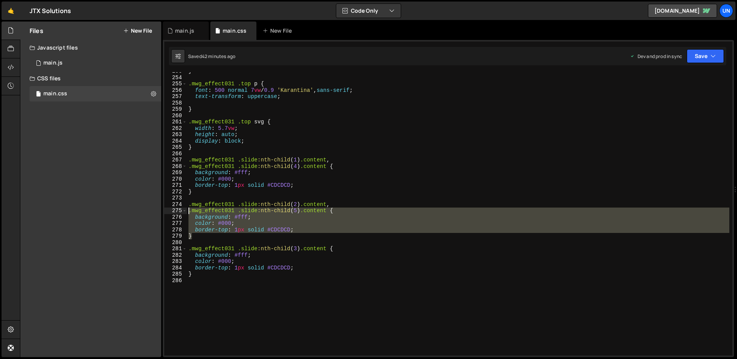
drag, startPoint x: 197, startPoint y: 236, endPoint x: 188, endPoint y: 209, distance: 29.0
click at [188, 209] on div "} .mwg_effect031 .top p { font : 500 normal 7 vw / 0.9 ' Karantina ' , sans-ser…" at bounding box center [458, 216] width 543 height 296
click at [303, 209] on div "} .mwg_effect031 .top p { font : 500 normal 7 vw / 0.9 ' Karantina ' , sans-ser…" at bounding box center [458, 213] width 543 height 283
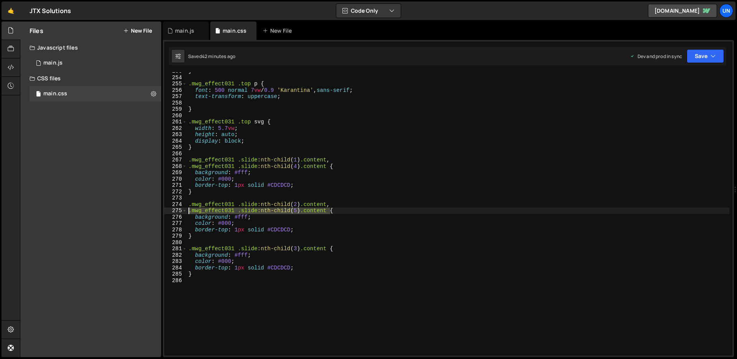
drag, startPoint x: 331, startPoint y: 210, endPoint x: 190, endPoint y: 214, distance: 141.0
click at [190, 214] on div "} .mwg_effect031 .top p { font : 500 normal 7 vw / 0.9 ' Karantina ' , sans-ser…" at bounding box center [458, 216] width 543 height 296
click at [331, 211] on div "} .mwg_effect031 .top p { font : 500 normal 7 vw / 0.9 ' Karantina ' , sans-ser…" at bounding box center [458, 216] width 543 height 296
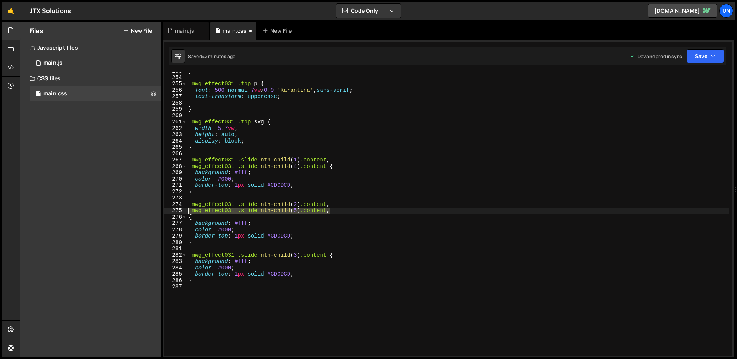
drag, startPoint x: 331, startPoint y: 211, endPoint x: 188, endPoint y: 213, distance: 143.3
click at [188, 213] on div "} .mwg_effect031 .top p { font : 500 normal 7 vw / 0.9 ' Karantina ' , sans-ser…" at bounding box center [458, 216] width 543 height 296
click at [190, 217] on div "} .mwg_effect031 .top p { font : 500 normal 7 vw / 0.9 ' Karantina ' , sans-ser…" at bounding box center [458, 216] width 543 height 296
paste textarea ".mwg_effect031 .slide:nth-child(5) .content"
click at [296, 215] on div "} .mwg_effect031 .top p { font : 500 normal 7 vw / 0.9 ' Karantina ' , sans-ser…" at bounding box center [458, 216] width 543 height 296
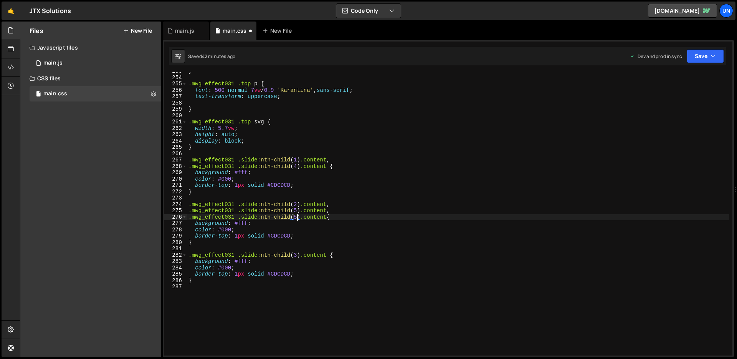
scroll to position [0, 7]
click at [344, 210] on div "} .mwg_effect031 .top p { font : 500 normal 7 vw / 0.9 ' Karantina ' , sans-ser…" at bounding box center [458, 216] width 543 height 296
click at [702, 59] on button "Save" at bounding box center [705, 56] width 37 height 14
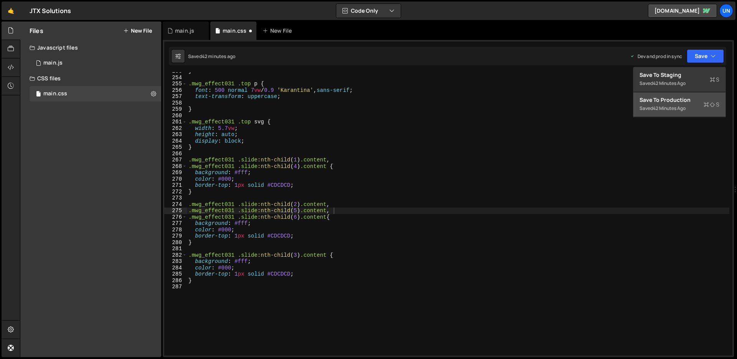
click at [681, 100] on div "Save to Production S" at bounding box center [680, 100] width 80 height 8
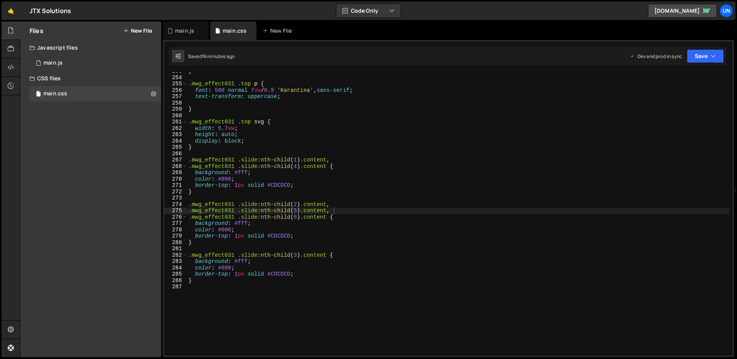
type textarea "}"
click at [206, 279] on div "} .mwg_effect031 .top p { font : 500 normal 7 vw / 0.9 ' Karantina ' , sans-ser…" at bounding box center [458, 216] width 543 height 296
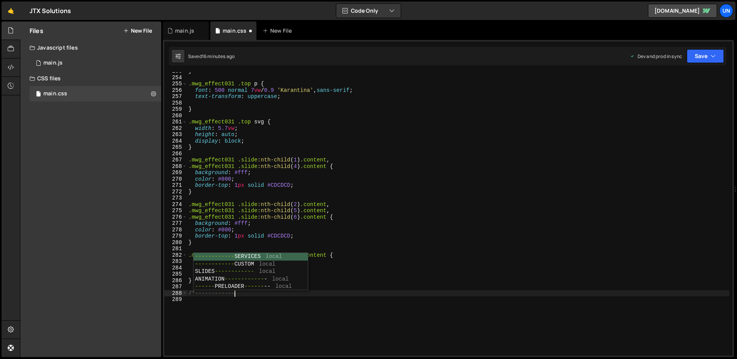
scroll to position [0, 3]
type textarea "/*------------MWG 30------------------*/"
paste textarea "}"
type textarea "}"
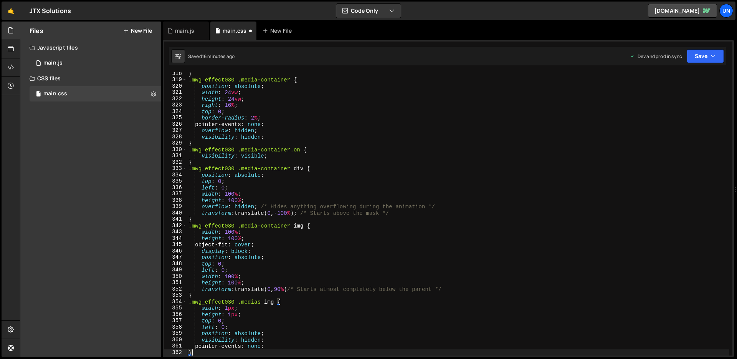
scroll to position [2011, 0]
click at [706, 58] on button "Save" at bounding box center [705, 56] width 37 height 14
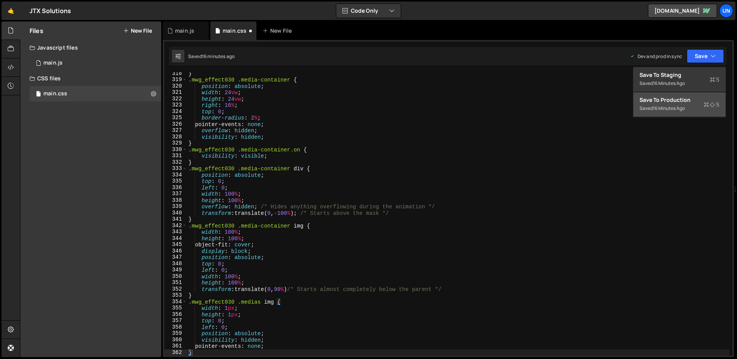
click at [671, 108] on div "16 minutes ago" at bounding box center [669, 108] width 32 height 7
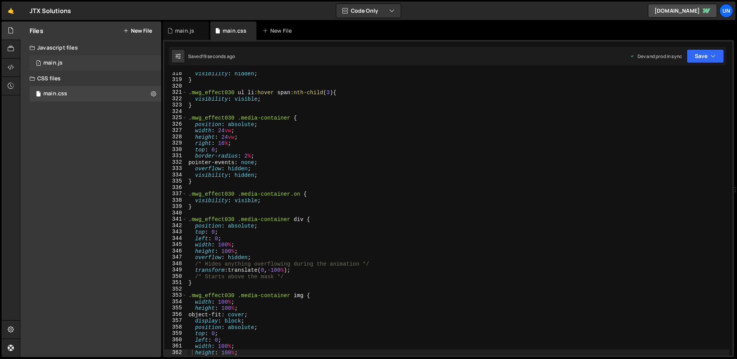
click at [66, 64] on div "1 main.js 0" at bounding box center [96, 62] width 132 height 15
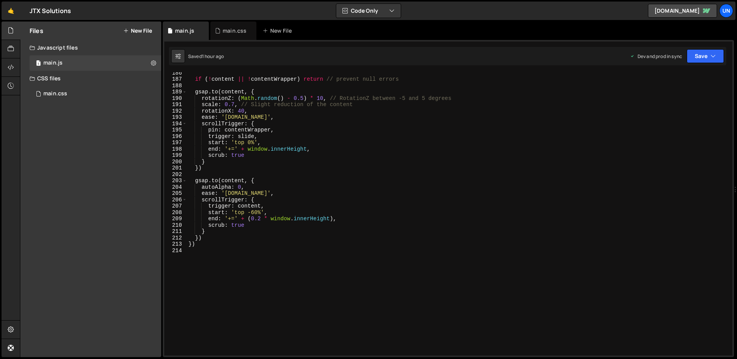
scroll to position [1176, 0]
type textarea "})"
click at [228, 245] on div "if ( ! content || ! contentWrapper ) return // prevent null errors gsap . to ( …" at bounding box center [458, 217] width 543 height 296
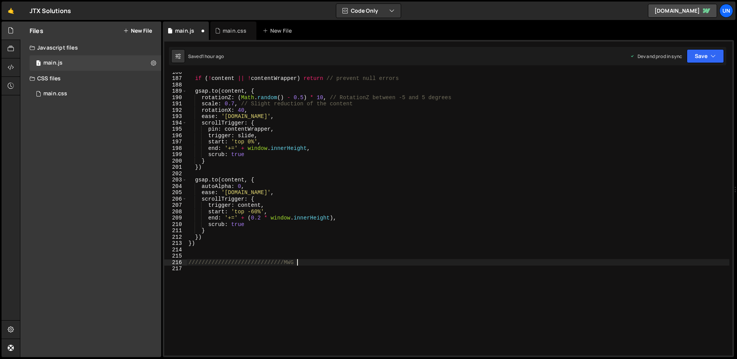
scroll to position [0, 8]
type textarea "/////////////////////////////MWG 30///////////////////"
paste textarea "}"
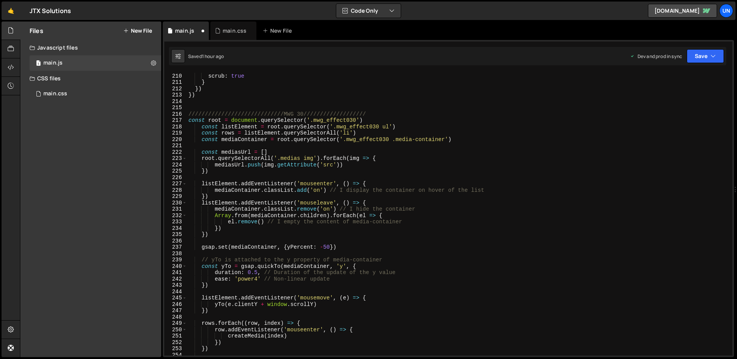
scroll to position [1322, 0]
type textarea "}"
click at [712, 58] on icon "button" at bounding box center [713, 56] width 5 height 8
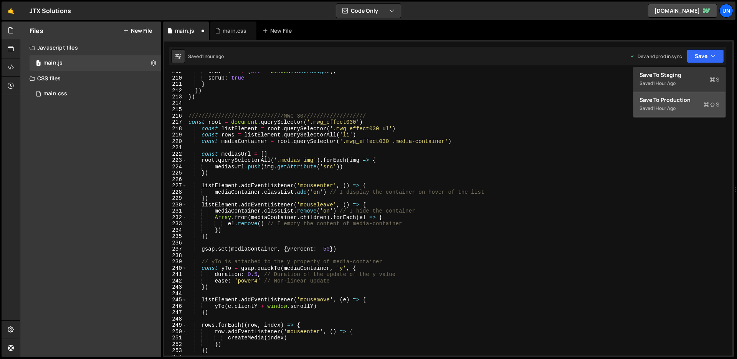
click at [667, 99] on div "Save to Production S" at bounding box center [680, 100] width 80 height 8
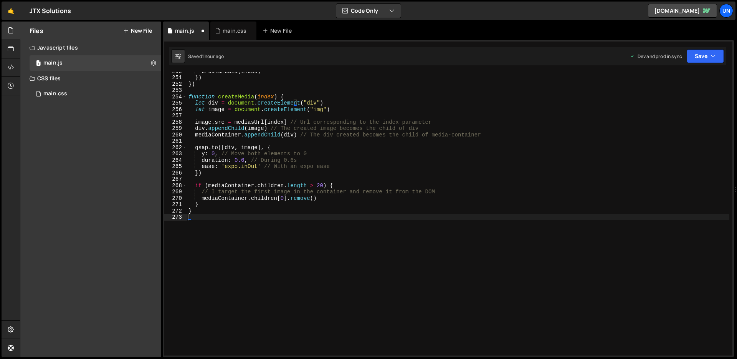
scroll to position [1582, 0]
click at [81, 92] on div "main.css 0" at bounding box center [96, 93] width 132 height 15
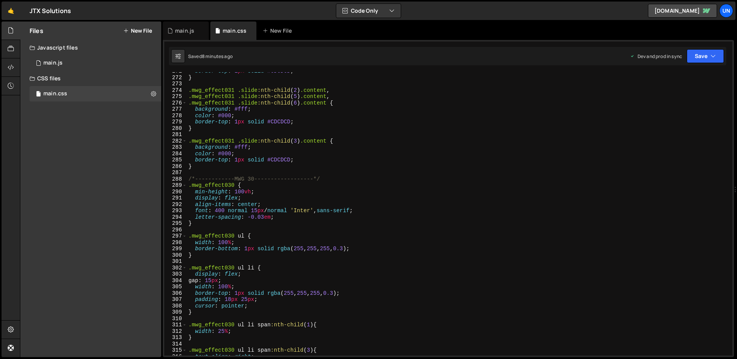
scroll to position [1717, 0]
click at [255, 177] on div "border-top : 1 px solid #CDCDCD ; } .mwg_effect031 .slide :nth-child ( 2 ) .con…" at bounding box center [458, 214] width 543 height 296
click at [263, 187] on div "border-top : 1 px solid #CDCDCD ; } .mwg_effect031 .slide :nth-child ( 2 ) .con…" at bounding box center [458, 214] width 543 height 296
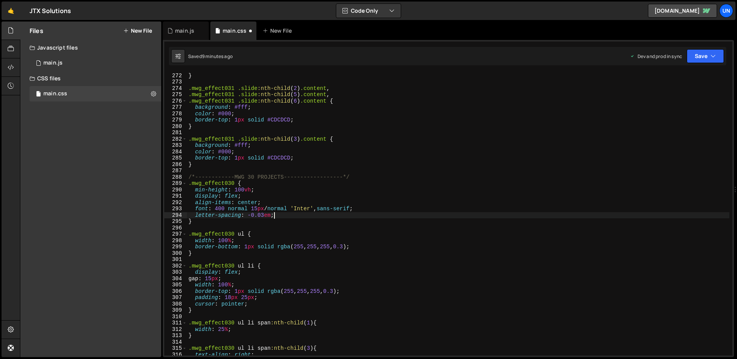
click at [281, 215] on div "border-top : 1 px solid #CDCDCD ; } .mwg_effect031 .slide :nth-child ( 2 ) .con…" at bounding box center [458, 214] width 543 height 296
type textarea "letter-spacing: -0.03em;"
click at [709, 57] on button "Save" at bounding box center [705, 56] width 37 height 14
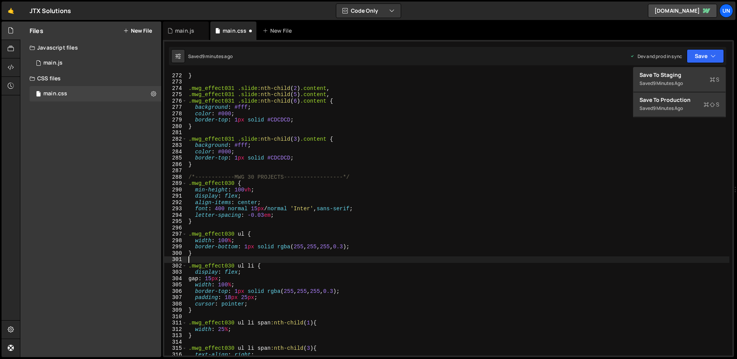
click at [273, 260] on div "border-top : 1 px solid #CDCDCD ; } .mwg_effect031 .slide :nth-child ( 2 ) .con…" at bounding box center [458, 214] width 543 height 296
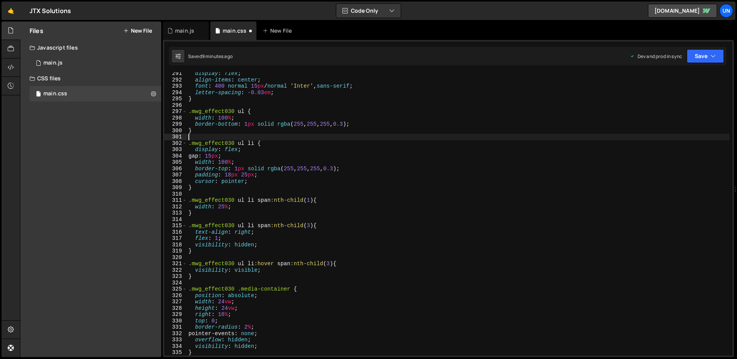
scroll to position [1840, 0]
drag, startPoint x: 271, startPoint y: 200, endPoint x: 258, endPoint y: 202, distance: 13.1
click at [258, 202] on div "display : flex ; align-items : center ; font : 400 normal 15 px / normal ' Inte…" at bounding box center [458, 218] width 543 height 296
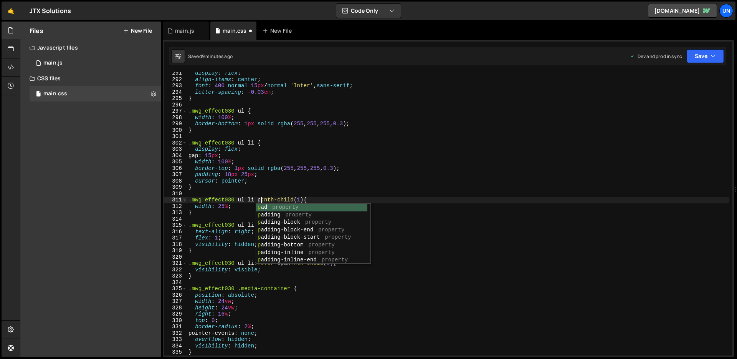
scroll to position [0, 5]
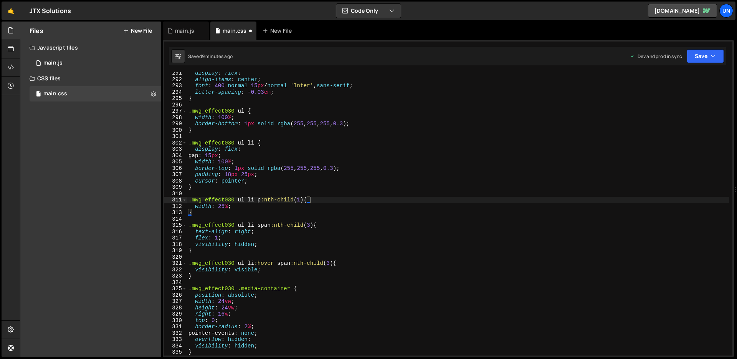
click at [347, 198] on div "display : flex ; align-items : center ; font : 400 normal 15 px / normal ' Inte…" at bounding box center [458, 218] width 543 height 296
drag, startPoint x: 270, startPoint y: 225, endPoint x: 259, endPoint y: 227, distance: 11.7
click at [259, 227] on div "display : flex ; align-items : center ; font : 400 normal 15 px / normal ' Inte…" at bounding box center [458, 218] width 543 height 296
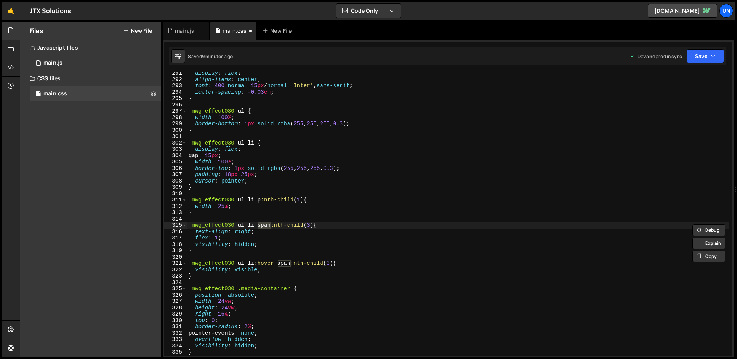
type textarea ".mwg_effect030 ul li p:nth-child(3) {"
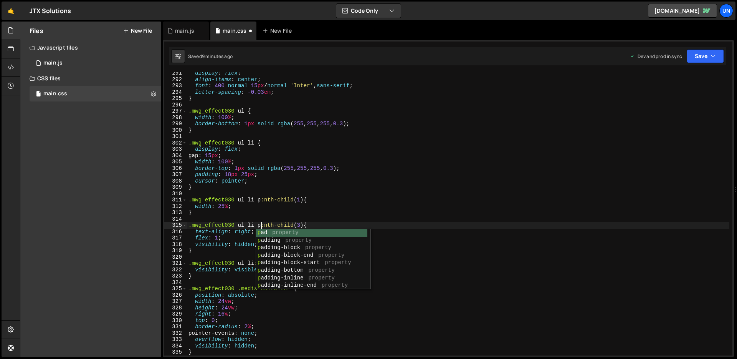
click at [297, 219] on div "display : flex ; align-items : center ; font : 400 normal 15 px / normal ' Inte…" at bounding box center [458, 218] width 543 height 296
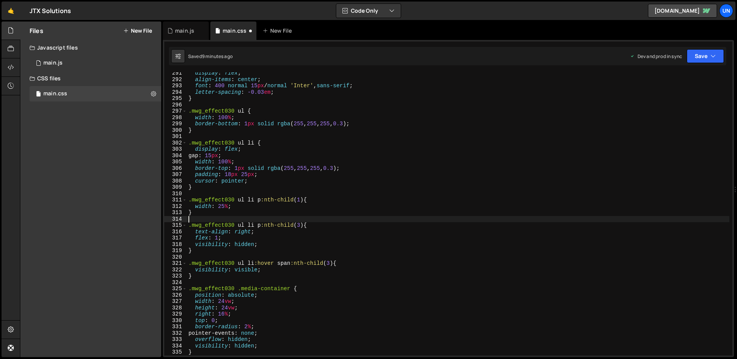
scroll to position [0, 0]
drag, startPoint x: 291, startPoint y: 262, endPoint x: 278, endPoint y: 264, distance: 13.1
click at [278, 264] on div "display : flex ; align-items : center ; font : 400 normal 15 px / normal ' Inte…" at bounding box center [458, 218] width 543 height 296
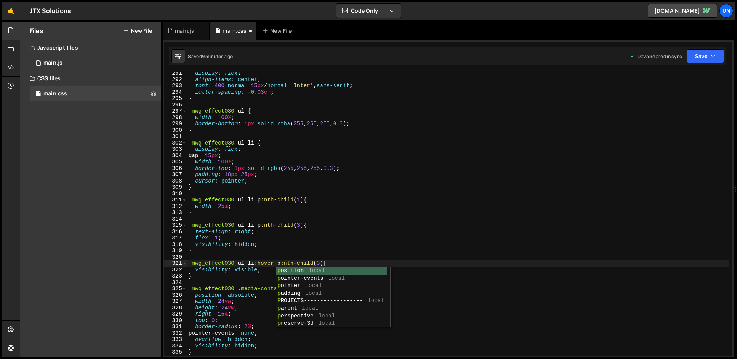
scroll to position [0, 6]
click at [348, 262] on div "display : flex ; align-items : center ; font : 400 normal 15 px / normal ' Inte…" at bounding box center [458, 218] width 543 height 296
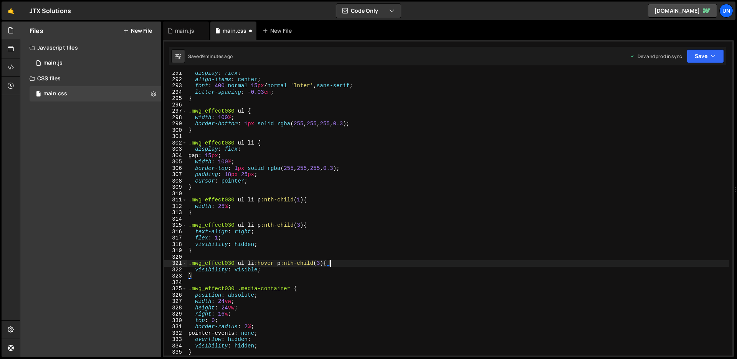
click at [261, 199] on div "display : flex ; align-items : center ; font : 400 normal 15 px / normal ' Inte…" at bounding box center [458, 218] width 543 height 296
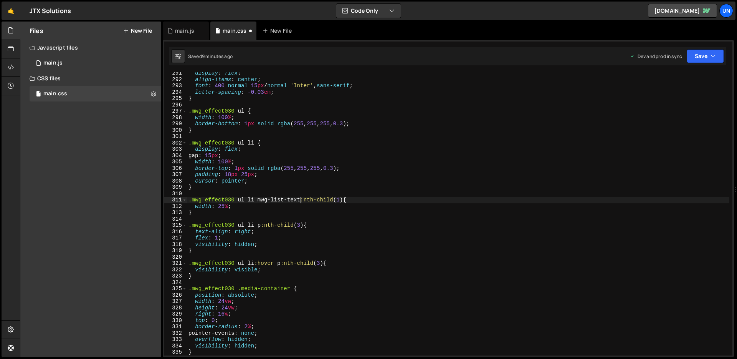
scroll to position [0, 8]
click at [258, 202] on div "display : flex ; align-items : center ; font : 400 normal 15 px / normal ' Inte…" at bounding box center [458, 218] width 543 height 296
drag, startPoint x: 304, startPoint y: 200, endPoint x: 258, endPoint y: 202, distance: 45.4
click at [258, 202] on div "display : flex ; align-items : center ; font : 400 normal 15 px / normal ' Inte…" at bounding box center [458, 218] width 543 height 296
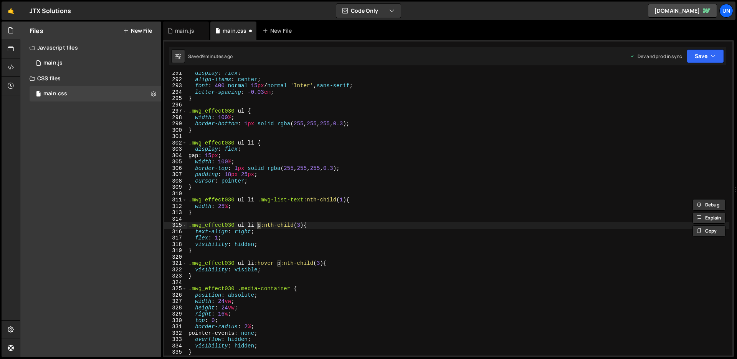
click at [258, 226] on div "display : flex ; align-items : center ; font : 400 normal 15 px / normal ' Inte…" at bounding box center [458, 218] width 543 height 296
paste textarea ".mwg-list-text"
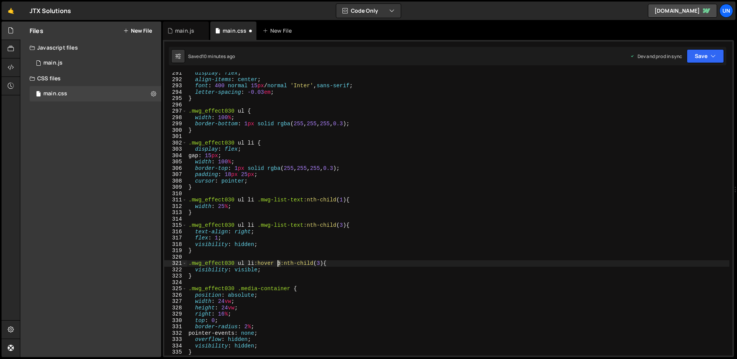
click at [279, 264] on div "display : flex ; align-items : center ; font : 400 normal 15 px / normal ' Inte…" at bounding box center [458, 218] width 543 height 296
paste textarea ".mwg-list-text"
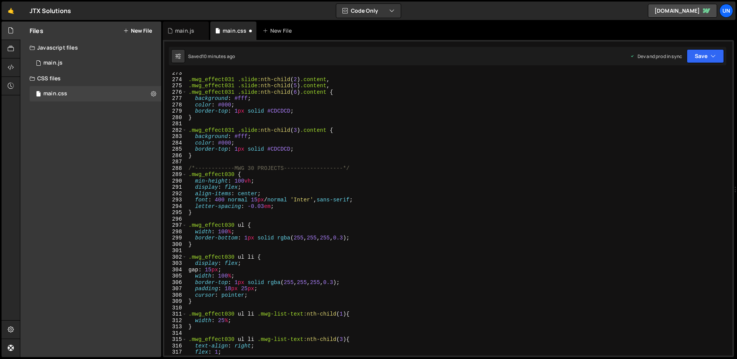
scroll to position [1726, 0]
click at [272, 230] on div ".mwg_effect031 .slide :nth-child ( 2 ) .content , .mwg_effect031 .slide :nth-ch…" at bounding box center [458, 218] width 543 height 296
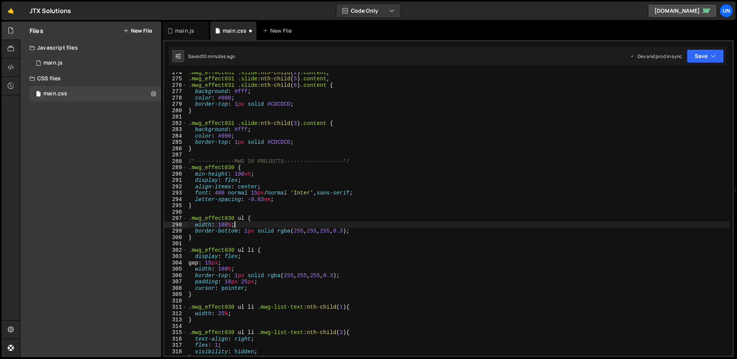
scroll to position [1733, 0]
click at [705, 60] on button "Save" at bounding box center [705, 56] width 37 height 14
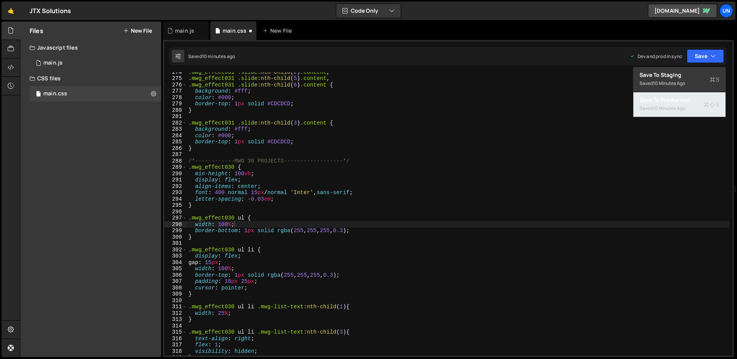
click at [660, 108] on div "10 minutes ago" at bounding box center [669, 108] width 32 height 7
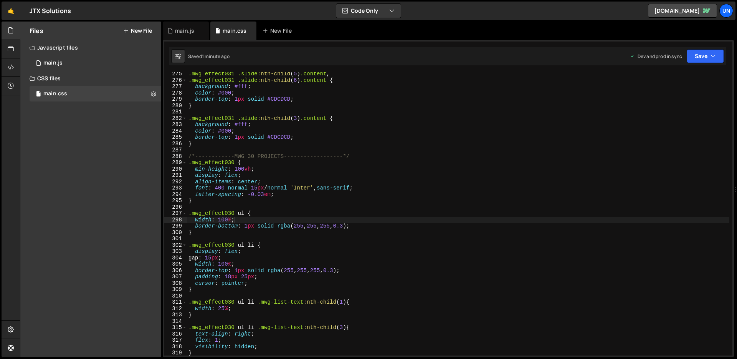
scroll to position [1758, 0]
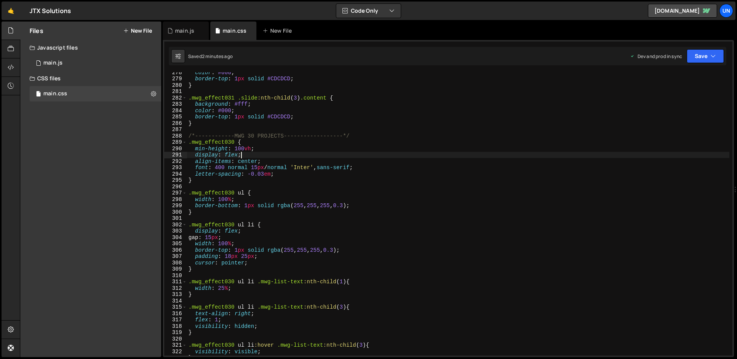
click at [256, 156] on div "color : #000 ; border-top : 1 px solid #CDCDCD ; } .mwg_effect031 .slide :nth-c…" at bounding box center [458, 217] width 543 height 296
click at [200, 167] on div "color : #000 ; border-top : 1 px solid #CDCDCD ; } .mwg_effect031 .slide :nth-c…" at bounding box center [458, 217] width 543 height 296
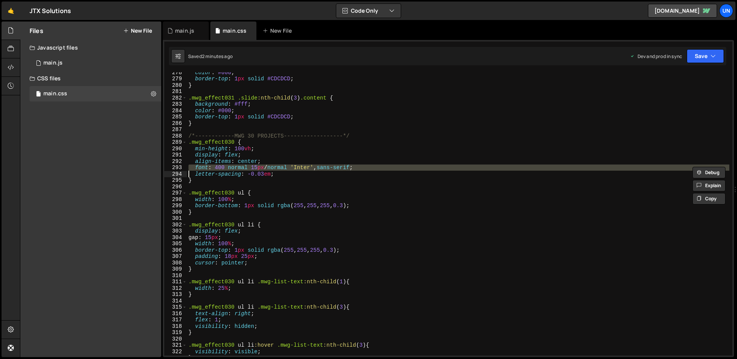
click at [197, 167] on div "color : #000 ; border-top : 1 px solid #CDCDCD ; } .mwg_effect031 .slide :nth-c…" at bounding box center [458, 213] width 543 height 283
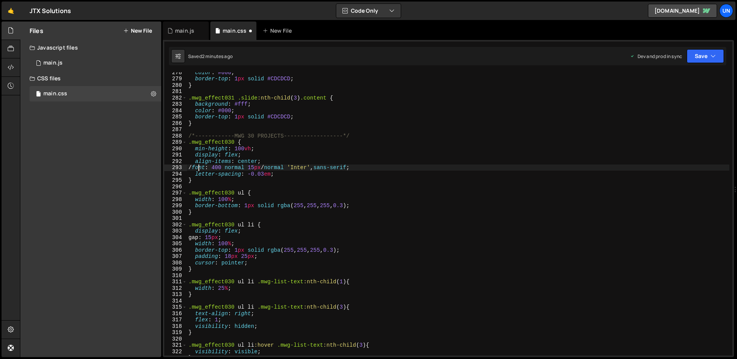
scroll to position [0, 1]
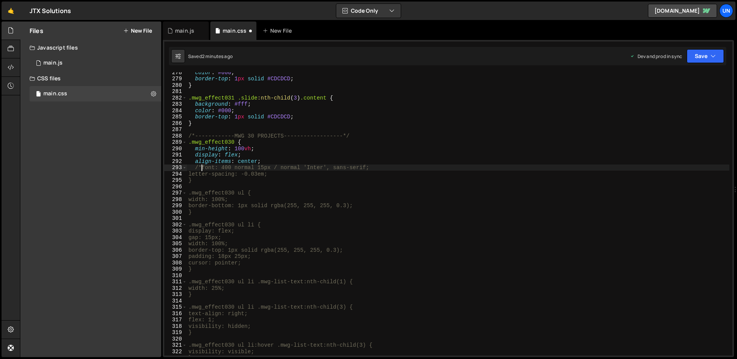
click at [372, 167] on div "color : #000 ; border-top : 1 px solid #CDCDCD ; } .mwg_effect031 .slide :nth-c…" at bounding box center [458, 217] width 543 height 296
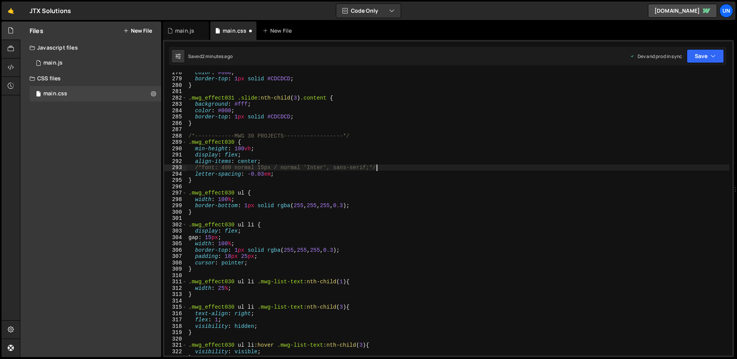
click at [195, 175] on div "color : #000 ; border-top : 1 px solid #CDCDCD ; } .mwg_effect031 .slide :nth-c…" at bounding box center [458, 217] width 543 height 296
click at [277, 173] on div "color : #000 ; border-top : 1 px solid #CDCDCD ; } .mwg_effect031 .slide :nth-c…" at bounding box center [458, 217] width 543 height 296
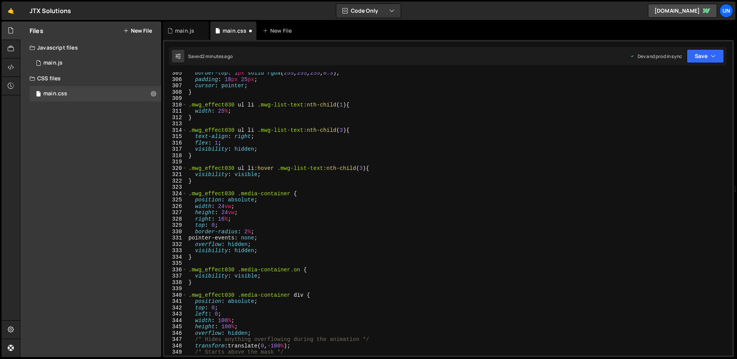
scroll to position [1929, 0]
click at [710, 58] on button "Save" at bounding box center [705, 56] width 37 height 14
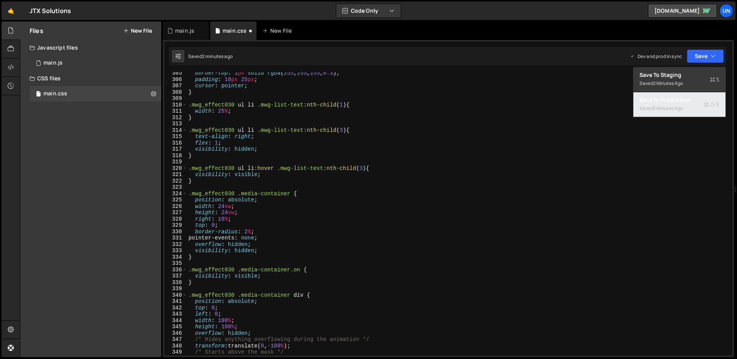
click at [675, 109] on div "2 minutes ago" at bounding box center [668, 108] width 30 height 7
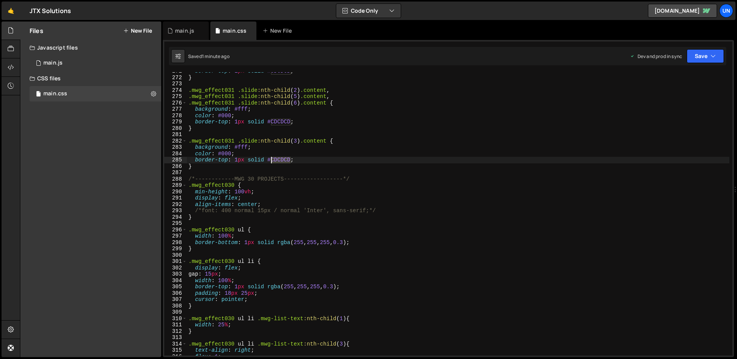
drag, startPoint x: 291, startPoint y: 161, endPoint x: 273, endPoint y: 162, distance: 18.5
click at [273, 162] on div "border-top : 1 px solid #CDCDCD ; } .mwg_effect031 .slide :nth-child ( 2 ) .con…" at bounding box center [458, 216] width 543 height 296
click at [278, 152] on div "border-top : 1 px solid #CDCDCD ; } .mwg_effect031 .slide :nth-child ( 2 ) .con…" at bounding box center [458, 216] width 543 height 296
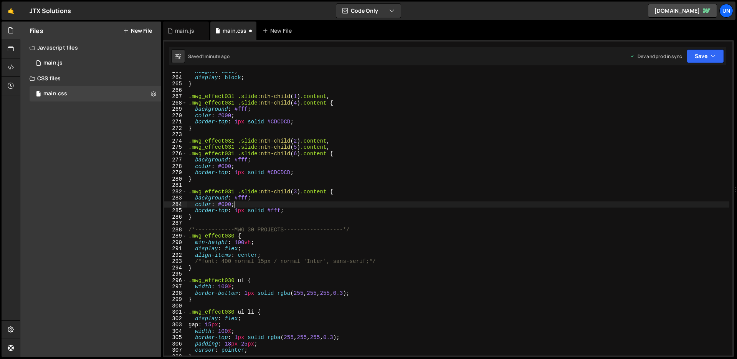
scroll to position [1663, 0]
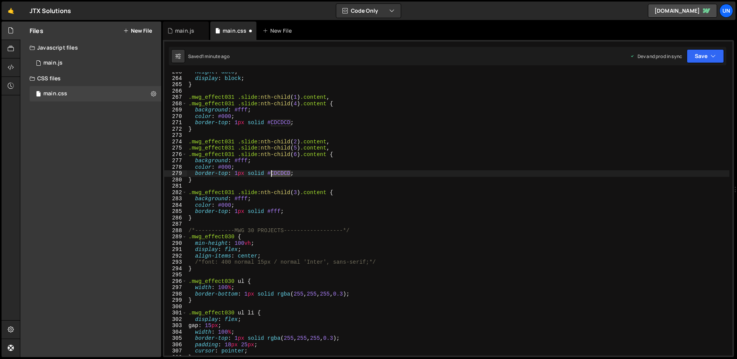
drag, startPoint x: 291, startPoint y: 174, endPoint x: 272, endPoint y: 175, distance: 18.5
click at [272, 175] on div "height : auto ; display : block ; } .mwg_effect031 .slide :nth-child ( 1 ) .con…" at bounding box center [458, 217] width 543 height 296
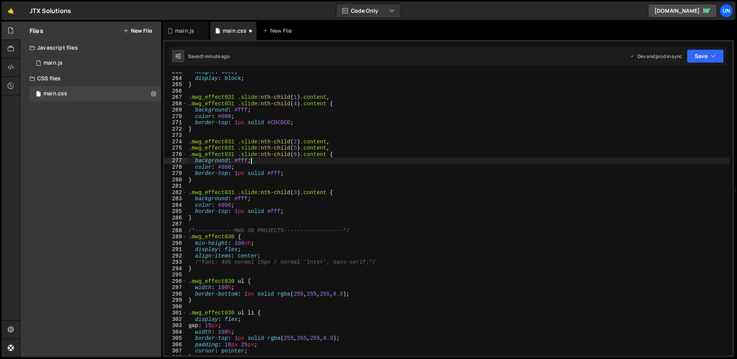
click at [282, 164] on div "height : auto ; display : block ; } .mwg_effect031 .slide :nth-child ( 1 ) .con…" at bounding box center [458, 217] width 543 height 296
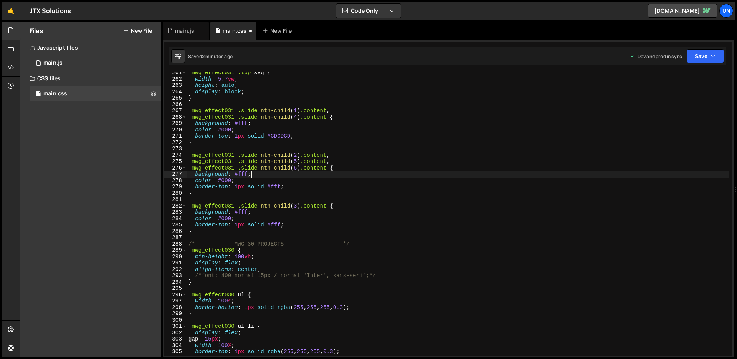
scroll to position [1627, 0]
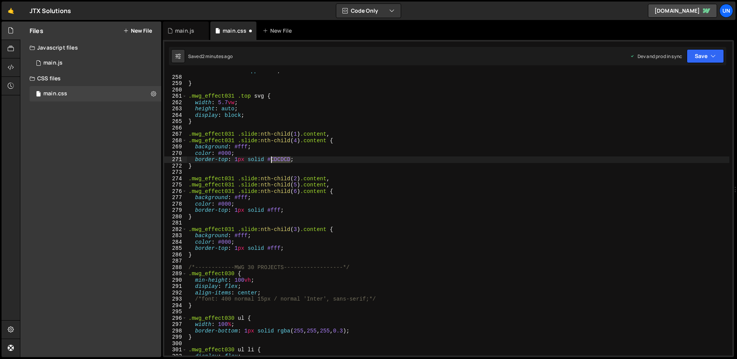
drag, startPoint x: 291, startPoint y: 160, endPoint x: 272, endPoint y: 162, distance: 19.7
click at [272, 162] on div "text-transform : uppercase ; } .mwg_effect031 .top svg { width : 5.7 vw ; heigh…" at bounding box center [458, 216] width 543 height 296
click at [266, 152] on div "text-transform : uppercase ; } .mwg_effect031 .top svg { width : 5.7 vw ; heigh…" at bounding box center [458, 216] width 543 height 296
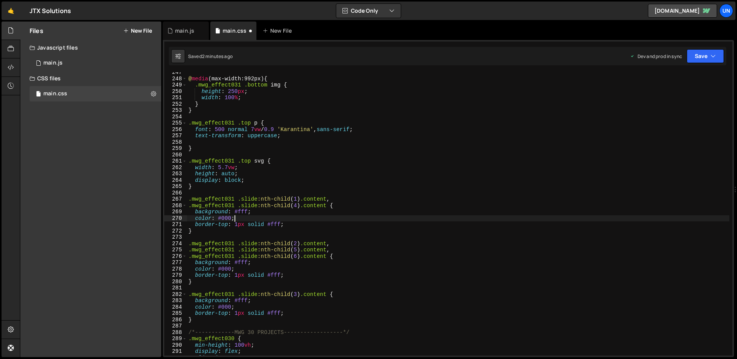
scroll to position [1562, 0]
type textarea "border-top: 1px solid #CDCDCD;"
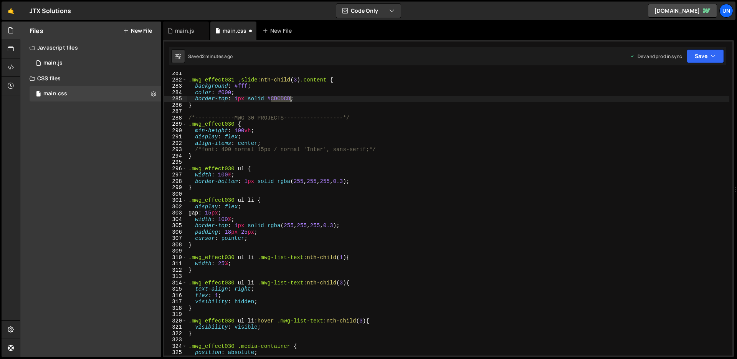
scroll to position [1777, 0]
click at [264, 163] on div ".mwg_effect031 .slide :nth-child ( 3 ) .content { background : #fff ; color : #…" at bounding box center [458, 218] width 543 height 296
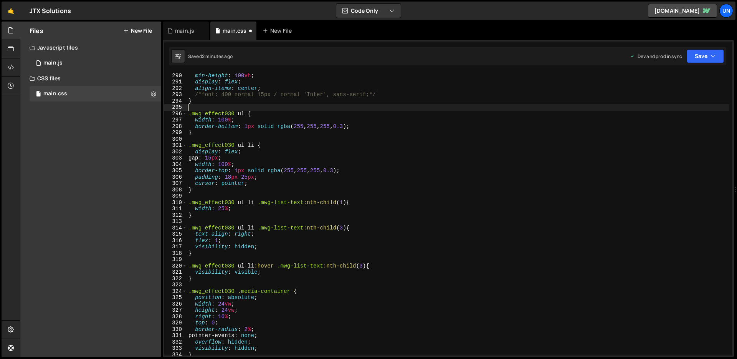
scroll to position [1833, 0]
click at [343, 169] on div "min-height : 100 vh ; display : flex ; align-items : center ; /*font: 400 norma…" at bounding box center [458, 219] width 543 height 296
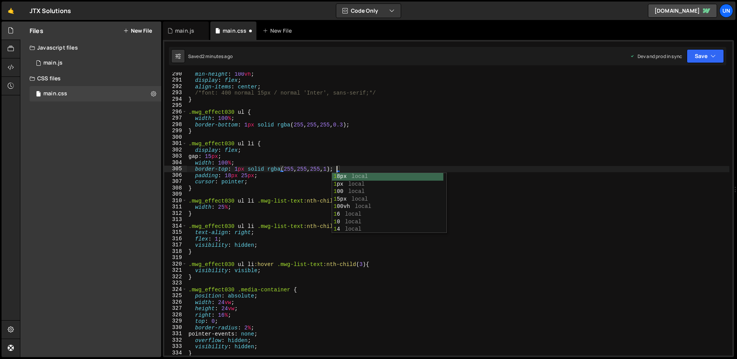
click at [362, 166] on div "min-height : 100 vh ; display : flex ; align-items : center ; /*font: 400 norma…" at bounding box center [458, 219] width 543 height 296
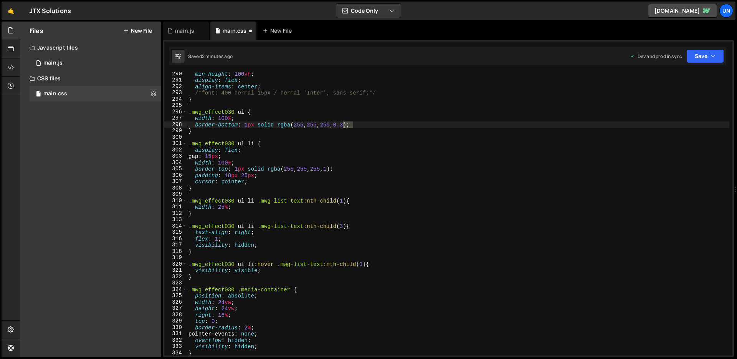
drag, startPoint x: 352, startPoint y: 126, endPoint x: 344, endPoint y: 127, distance: 7.8
click at [344, 127] on div "min-height : 100 vh ; display : flex ; align-items : center ; /*font: 400 norma…" at bounding box center [458, 219] width 543 height 296
click at [296, 143] on div "min-height : 100 vh ; display : flex ; align-items : center ; /*font: 400 norma…" at bounding box center [458, 219] width 543 height 296
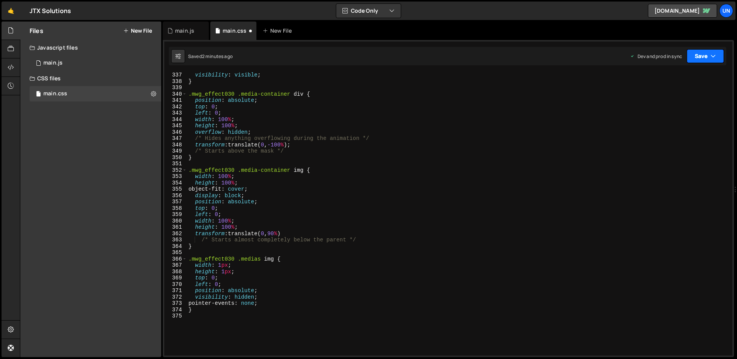
scroll to position [2131, 0]
type textarea ".mwg_effect030 ul li {"
click at [709, 56] on button "Save" at bounding box center [705, 56] width 37 height 14
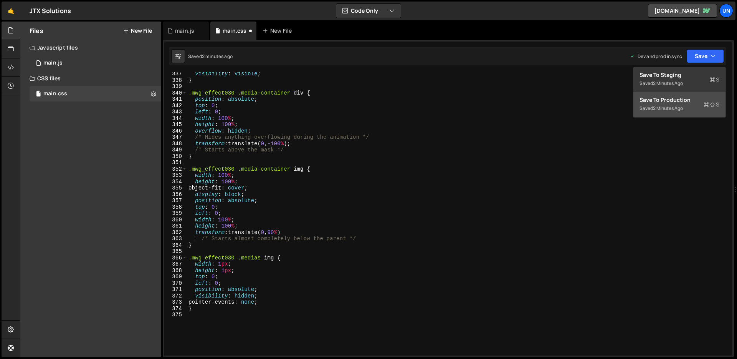
click at [669, 101] on div "Save to Production S" at bounding box center [680, 100] width 80 height 8
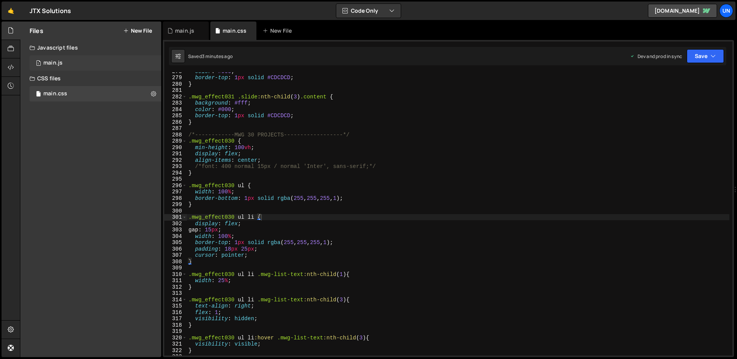
click at [86, 63] on div "1 main.js 0" at bounding box center [96, 62] width 132 height 15
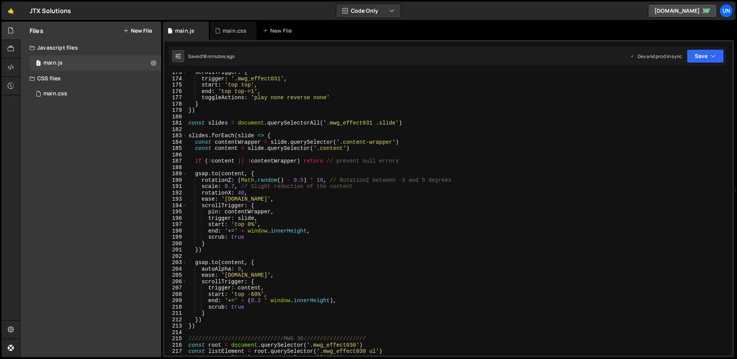
scroll to position [1094, 0]
click at [91, 101] on div "main.css 0" at bounding box center [96, 93] width 132 height 15
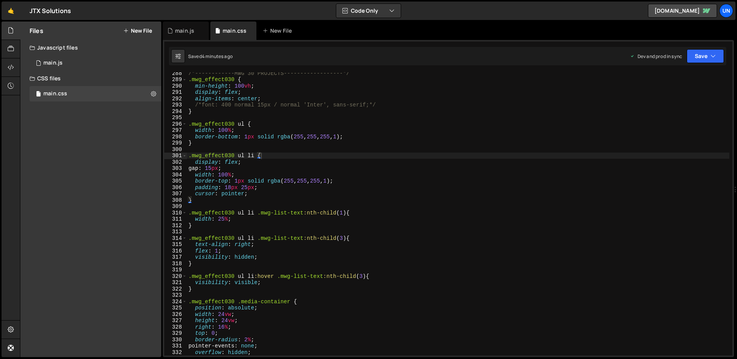
scroll to position [1822, 0]
